Goal: Navigation & Orientation: Find specific page/section

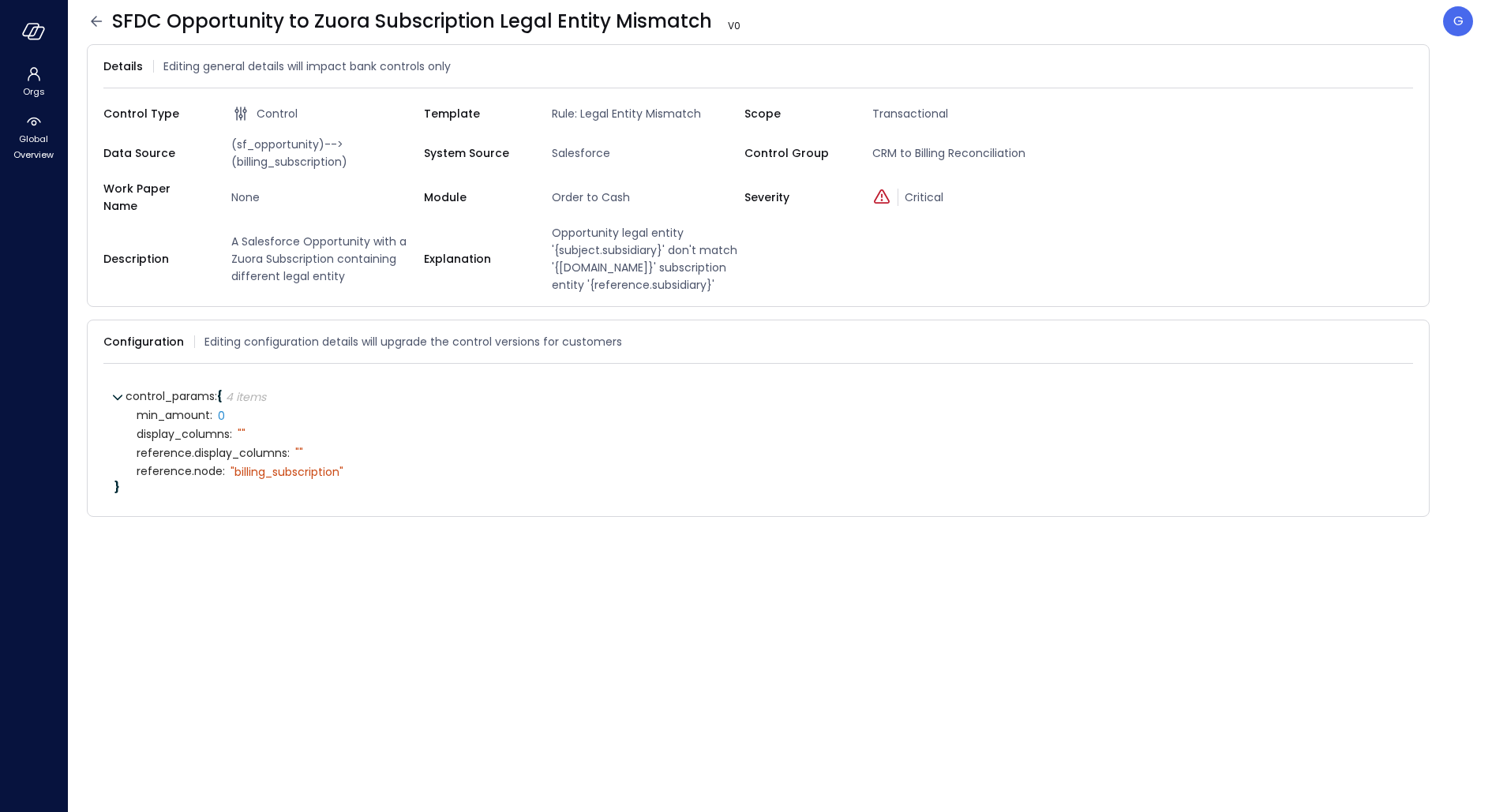
click at [93, 21] on icon at bounding box center [96, 21] width 11 height 10
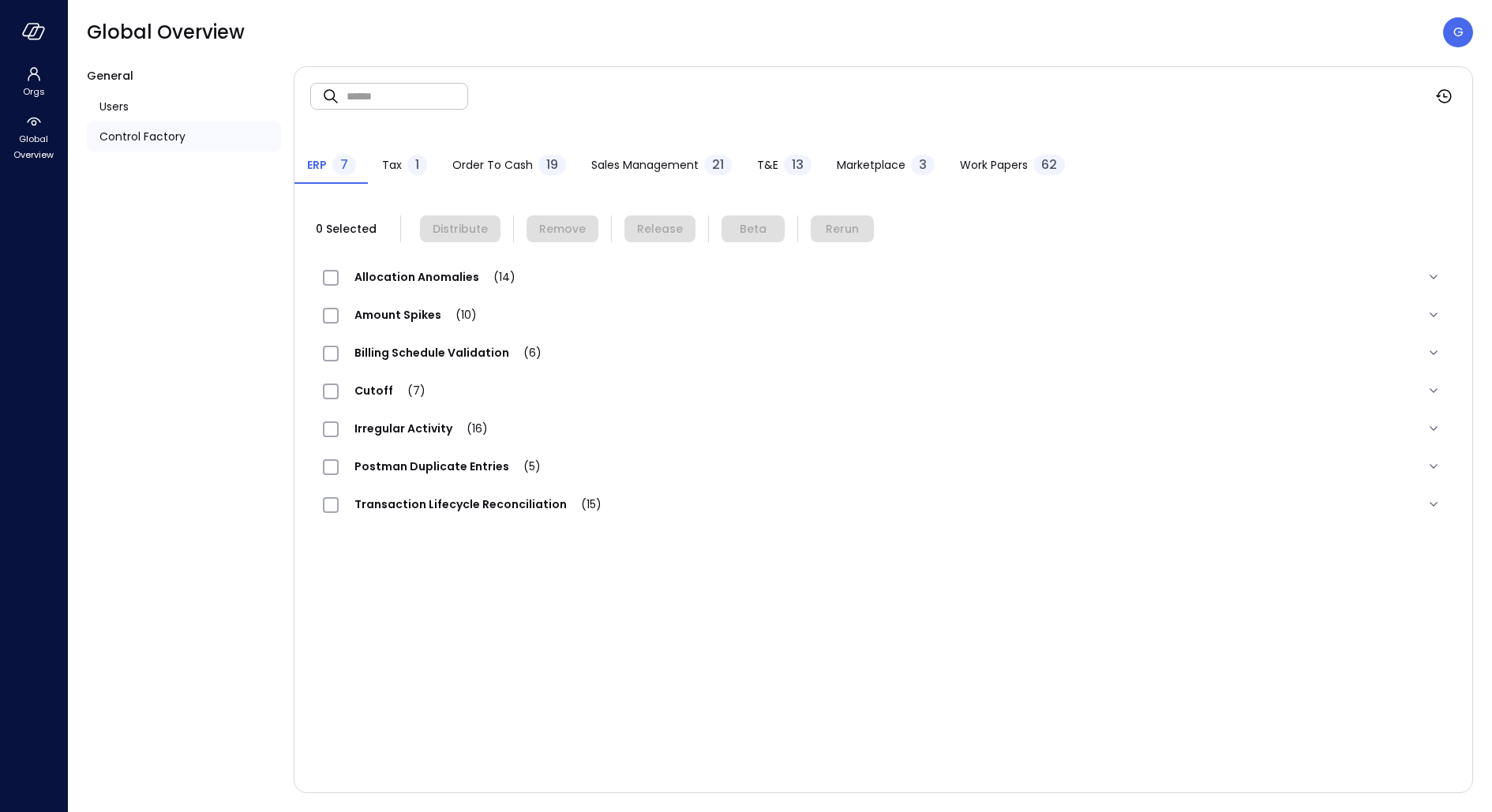
click at [1460, 48] on header "Global Overview G" at bounding box center [780, 32] width 1424 height 65
click at [1451, 31] on div "G" at bounding box center [1458, 31] width 30 height 30
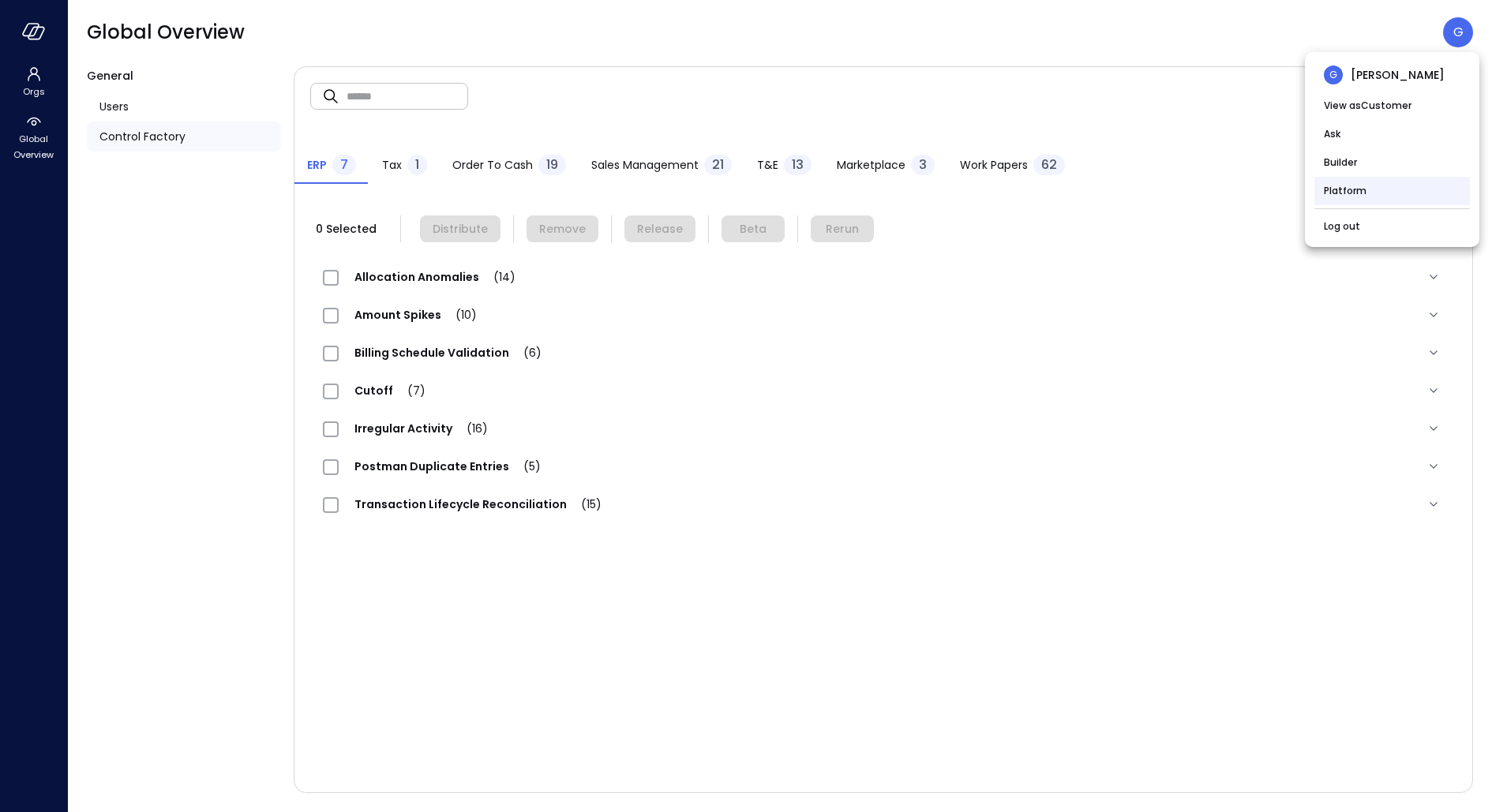
click at [1333, 184] on li "Platform" at bounding box center [1392, 191] width 156 height 29
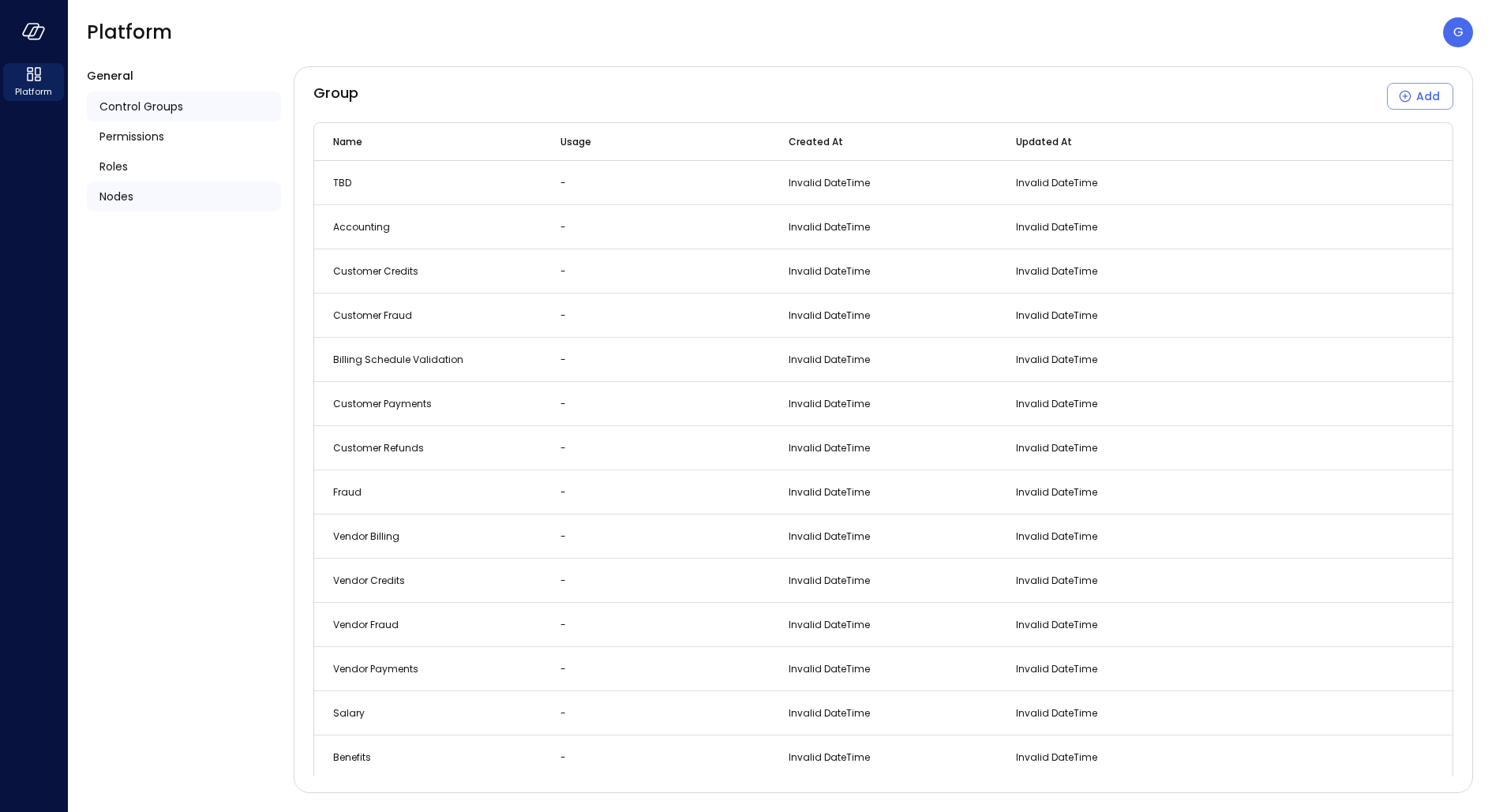
click at [133, 197] on span "Nodes" at bounding box center [116, 197] width 34 height 17
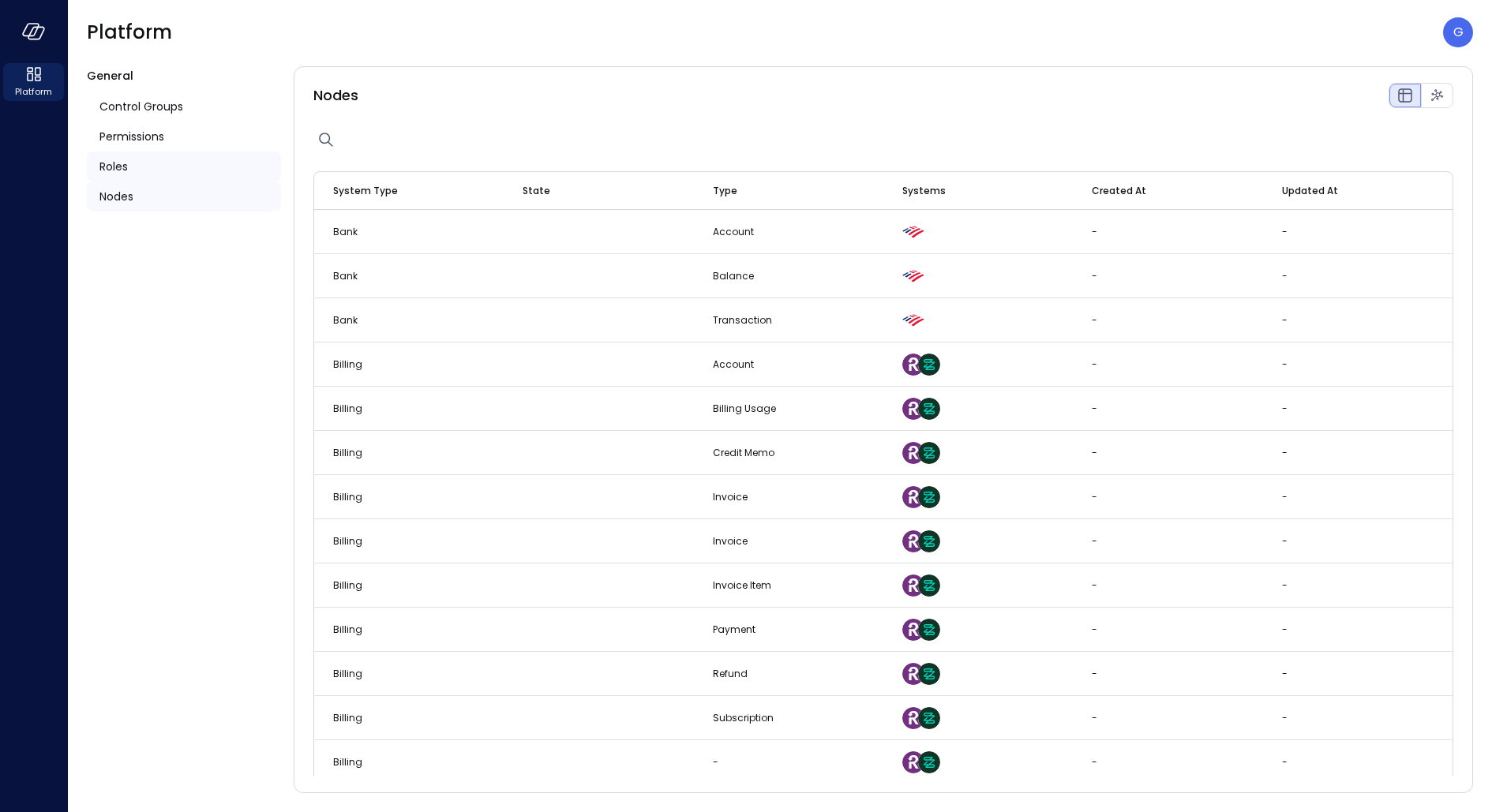
click at [133, 167] on div "Roles" at bounding box center [183, 166] width 194 height 30
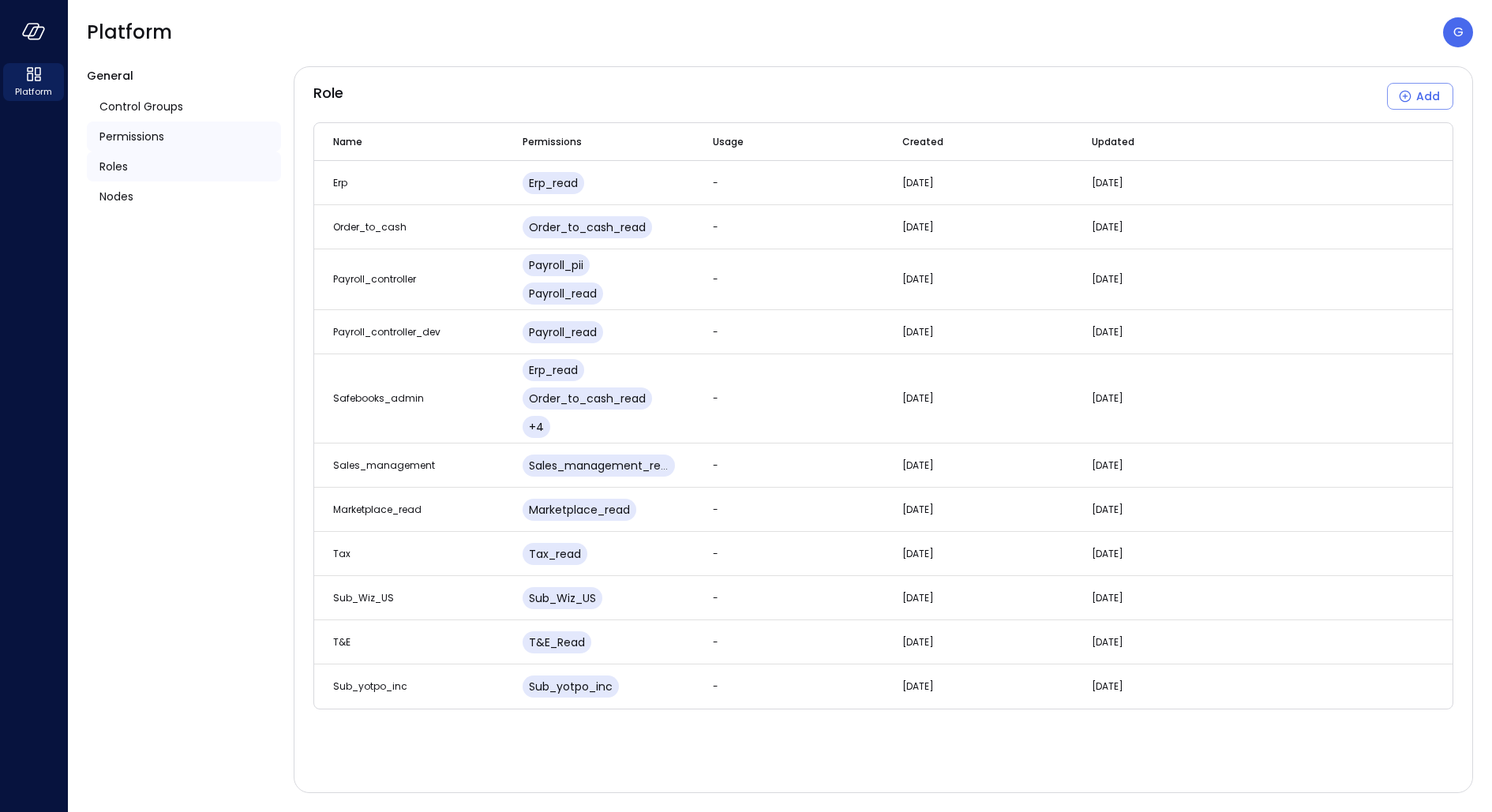
click at [136, 126] on div "Permissions" at bounding box center [183, 135] width 194 height 30
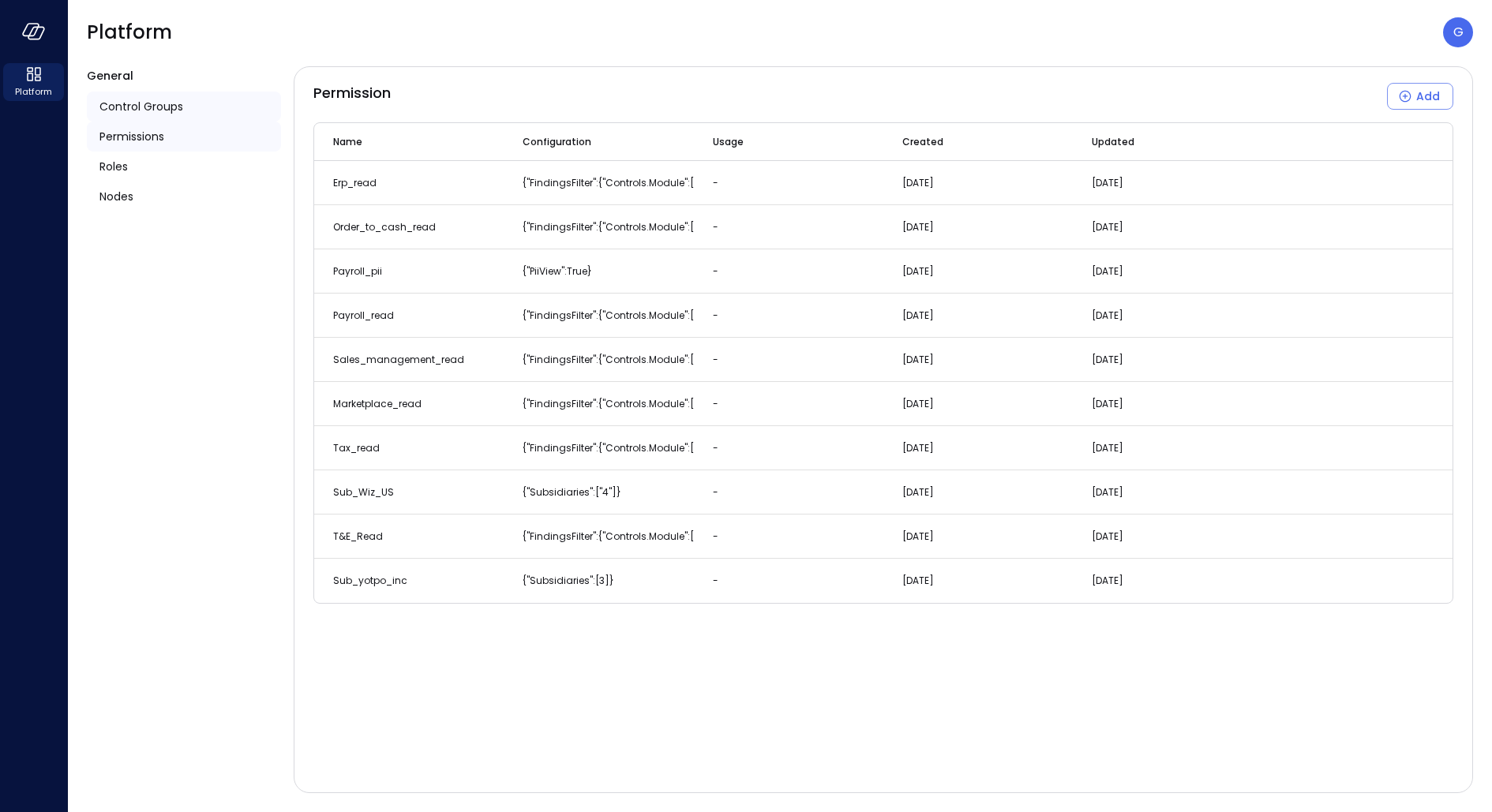
click at [128, 105] on span "Control Groups" at bounding box center [141, 107] width 84 height 17
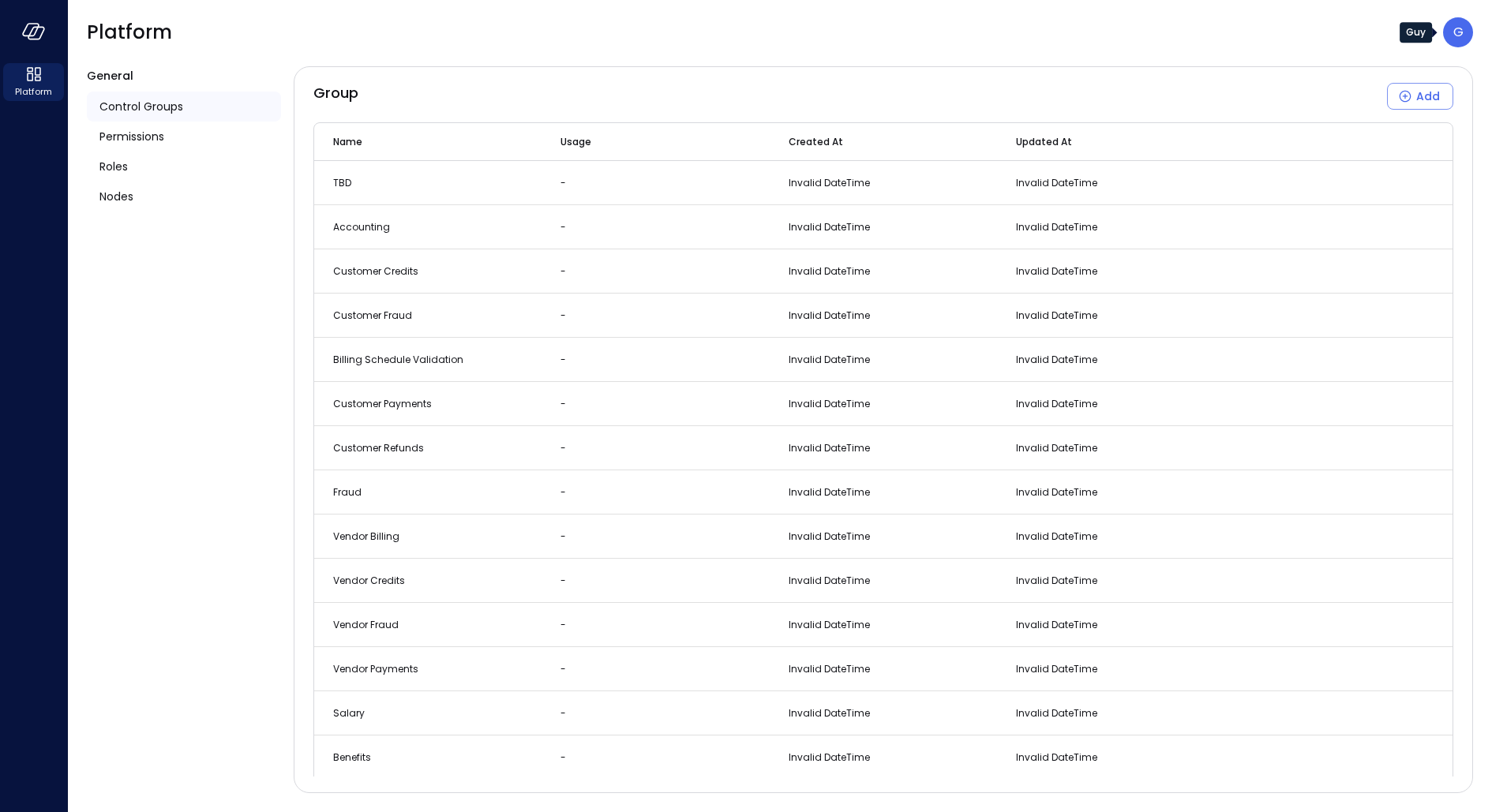
click at [1460, 25] on p "G" at bounding box center [1459, 32] width 11 height 19
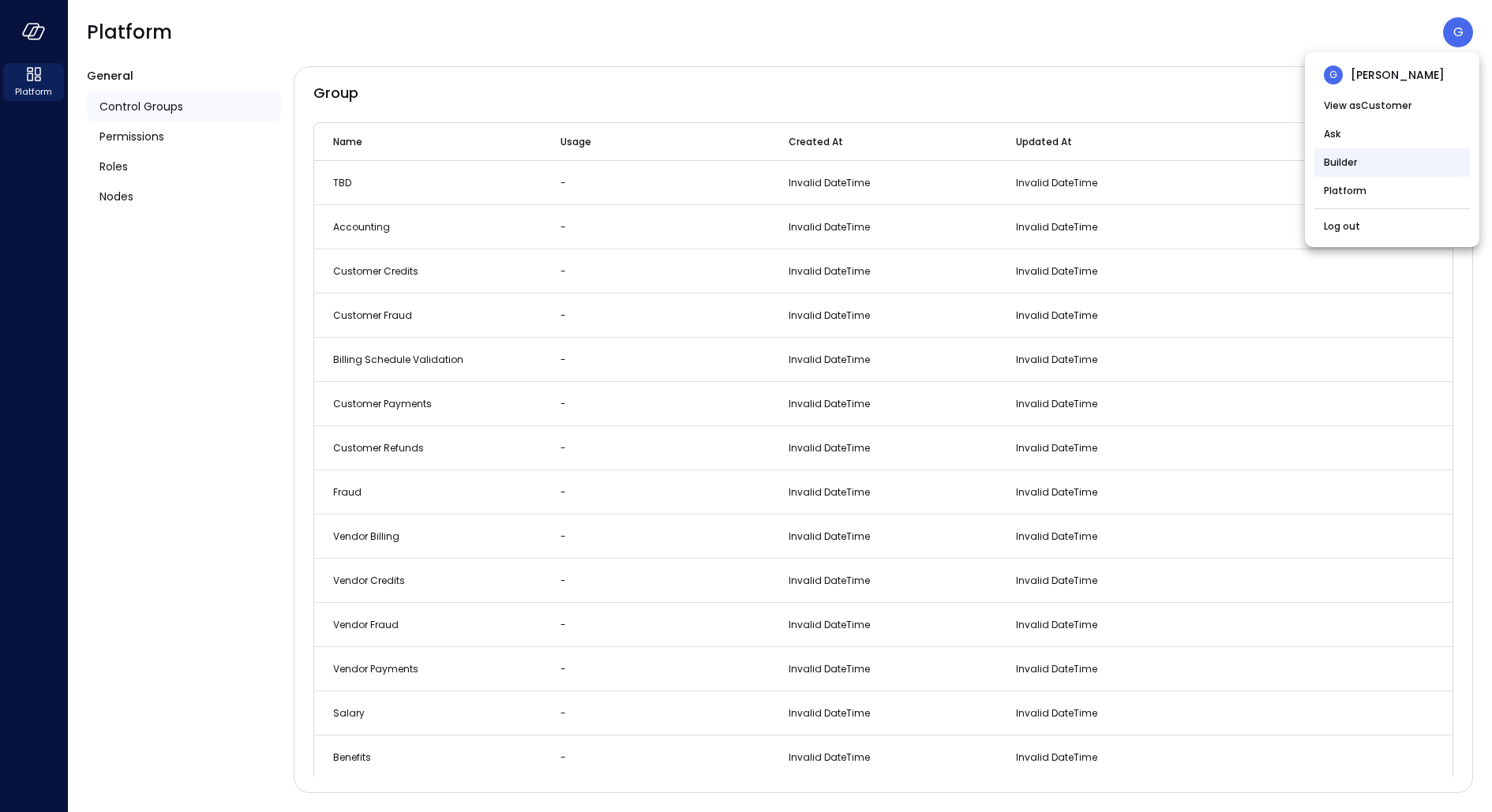
click at [1376, 163] on li "Builder" at bounding box center [1392, 163] width 156 height 29
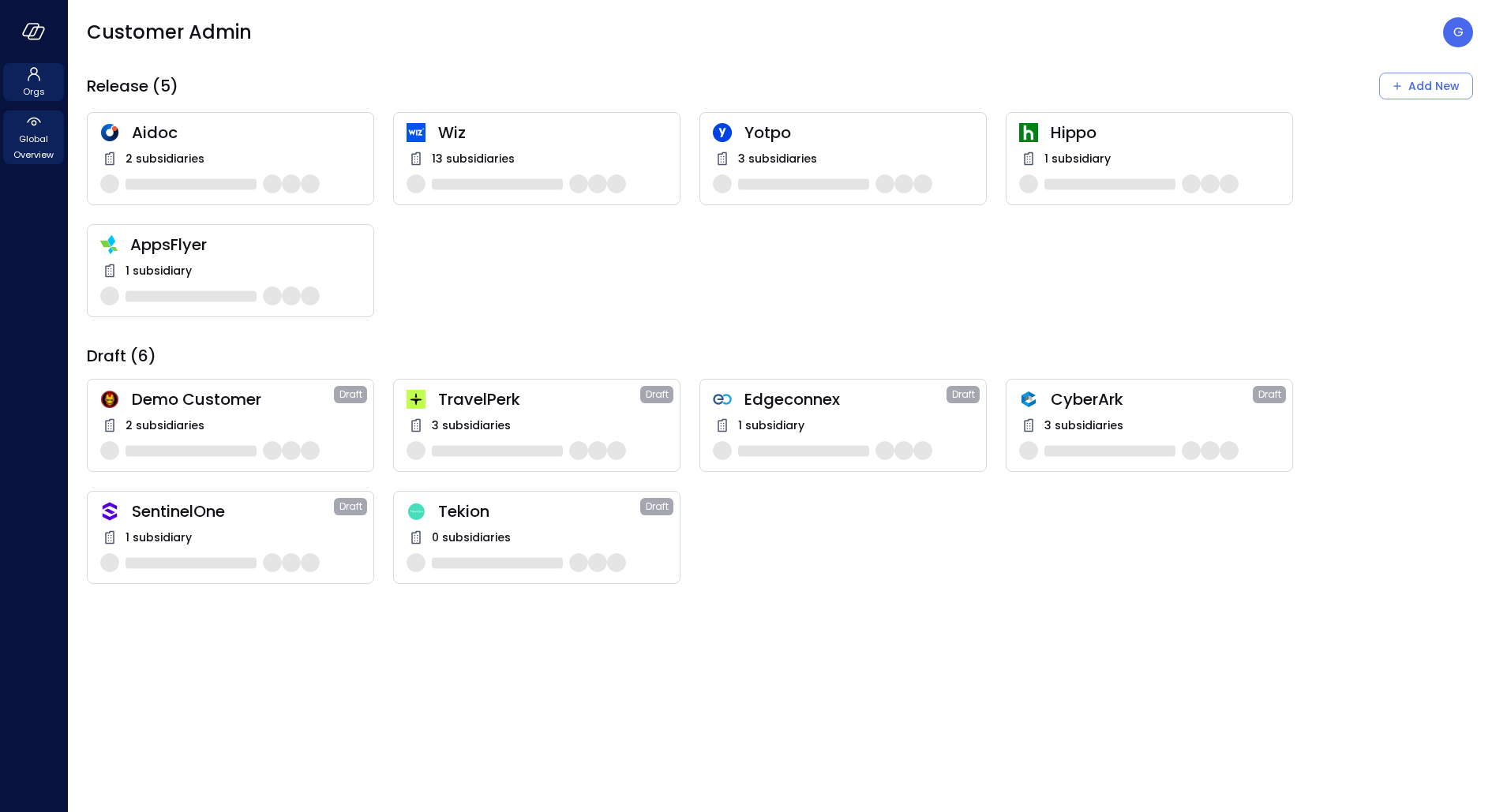
click at [32, 135] on span "Global Overview" at bounding box center [33, 146] width 48 height 31
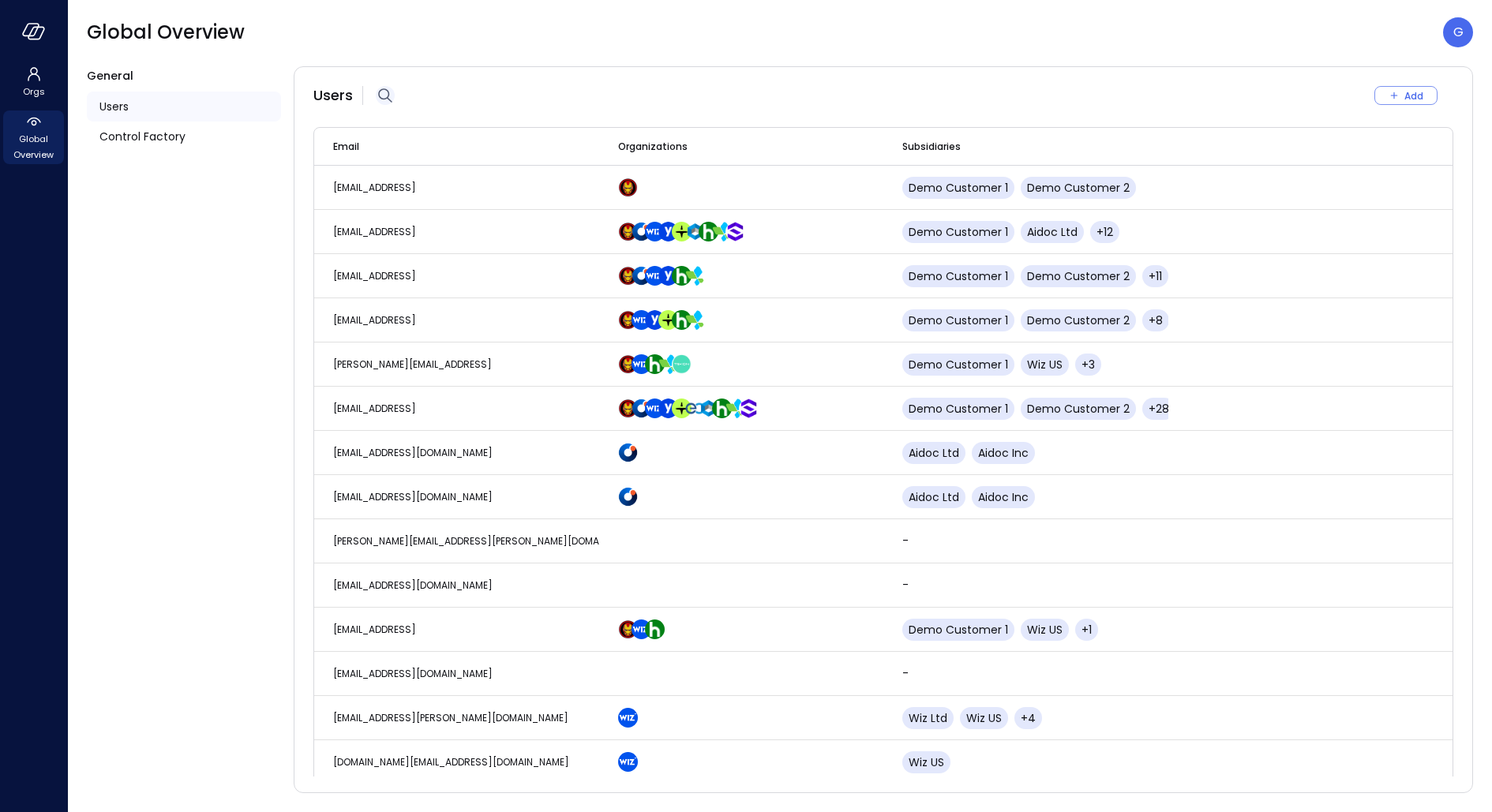
click at [383, 100] on icon "button" at bounding box center [386, 95] width 19 height 19
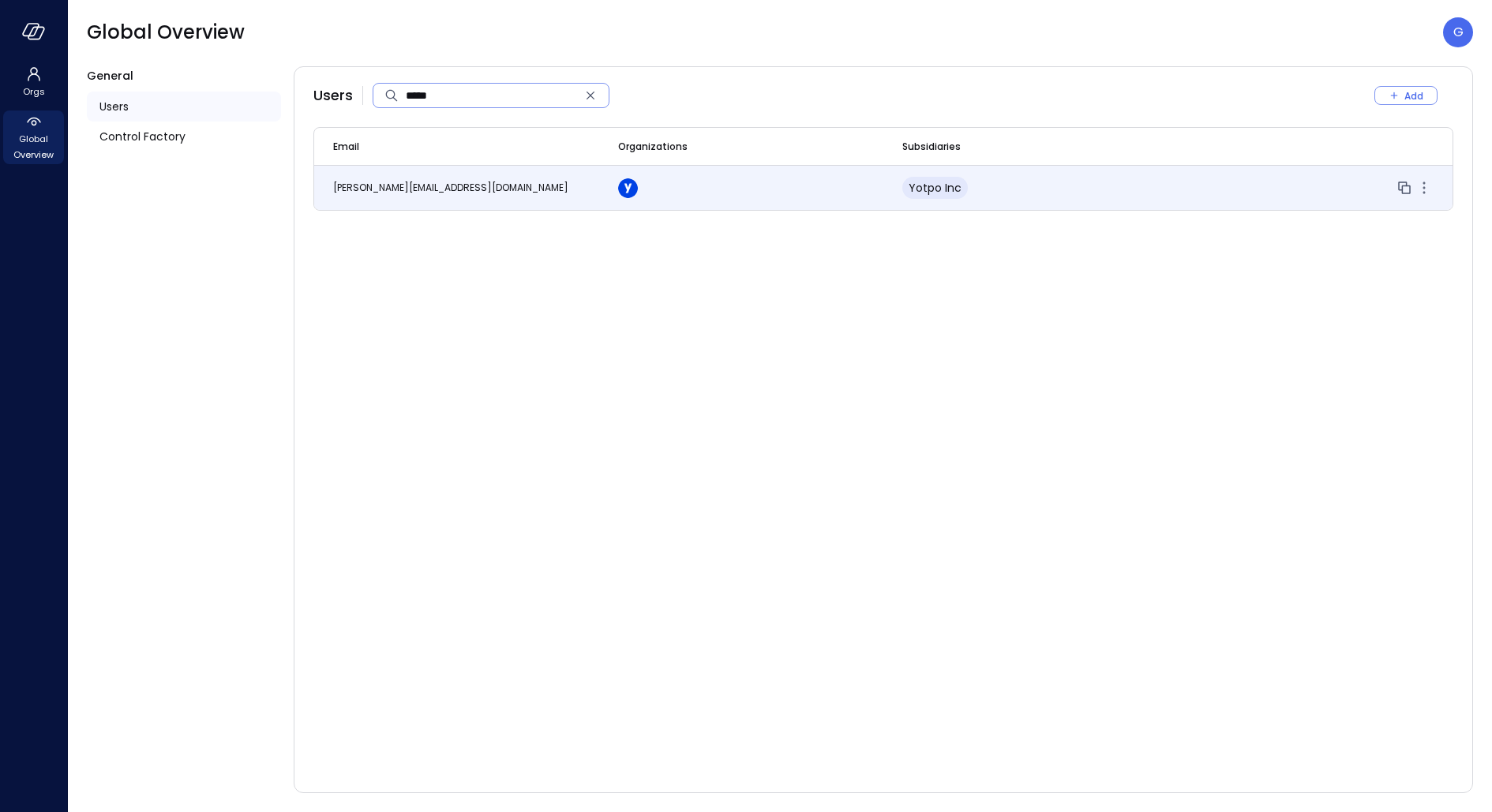
type input "*****"
click at [537, 187] on td "rosen.balkandzhiev@yotpo.com" at bounding box center [456, 188] width 285 height 44
